Goal: Task Accomplishment & Management: Manage account settings

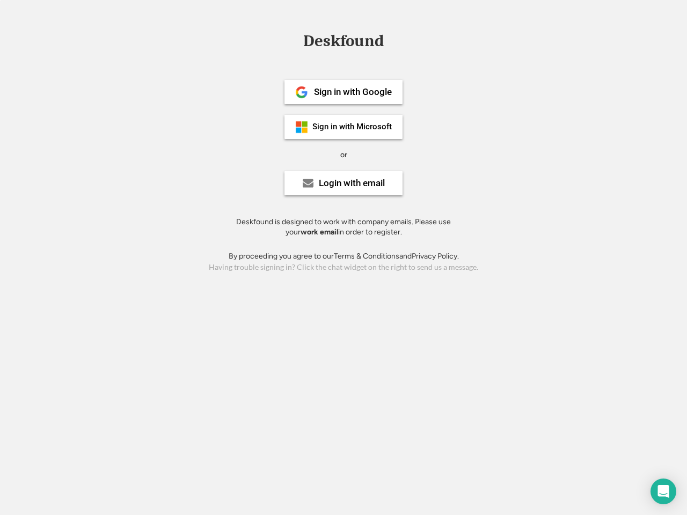
click at [344, 154] on div "or" at bounding box center [343, 155] width 7 height 11
click at [344, 43] on div "Deskfound" at bounding box center [343, 41] width 91 height 17
click at [294, 40] on div "Deskfound" at bounding box center [343, 43] width 687 height 20
click at [344, 43] on div "Deskfound" at bounding box center [343, 41] width 91 height 17
click at [344, 155] on div "or" at bounding box center [343, 155] width 7 height 11
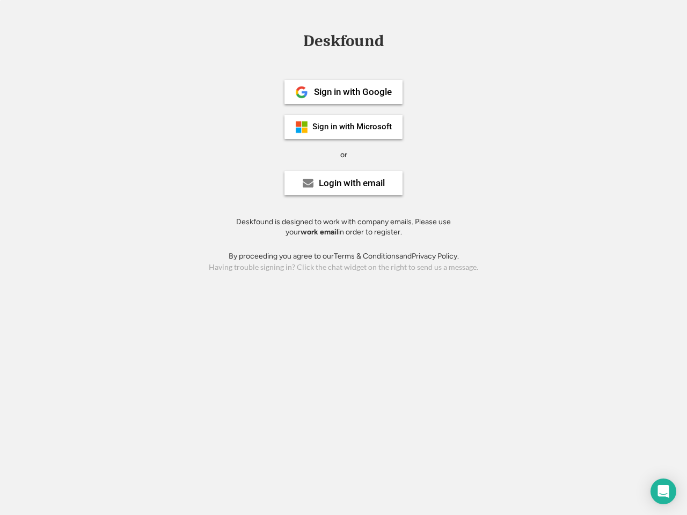
click at [344, 92] on div "Sign in with Google" at bounding box center [353, 92] width 78 height 9
click at [353, 92] on div "Sign in with Google" at bounding box center [353, 92] width 78 height 9
click at [302, 92] on img at bounding box center [301, 92] width 13 height 13
click at [344, 127] on div "Sign in with Microsoft" at bounding box center [351, 127] width 79 height 8
click at [353, 127] on div "Sign in with Microsoft" at bounding box center [351, 127] width 79 height 8
